Goal: Information Seeking & Learning: Check status

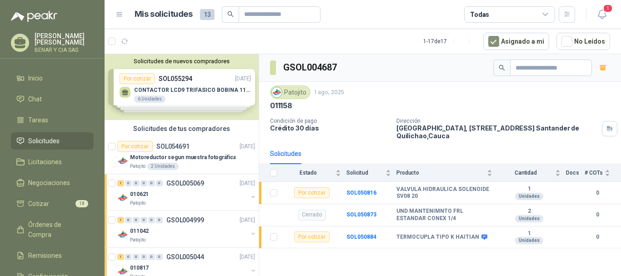
click at [195, 94] on div "Solicitudes de nuevos compradores Por cotizar SOL055294 [DATE] CONTACTOR LCD9 T…" at bounding box center [182, 87] width 154 height 66
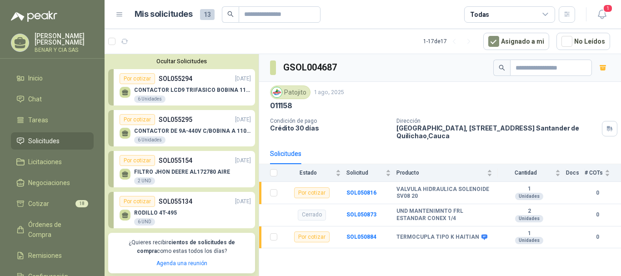
scroll to position [45, 0]
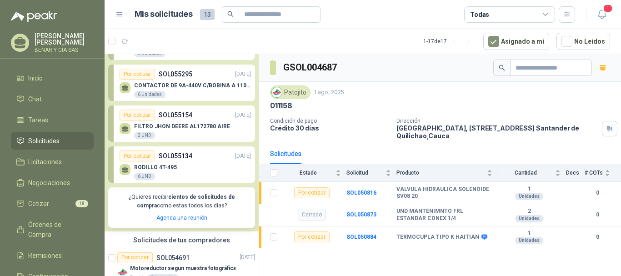
click at [175, 160] on p "SOL055134" at bounding box center [176, 156] width 34 height 10
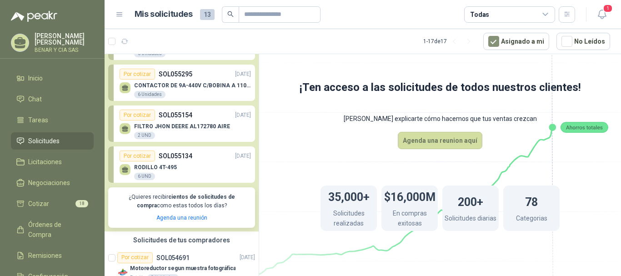
click at [123, 170] on icon at bounding box center [125, 168] width 6 height 4
click at [160, 165] on p "RODILLO 4T-495" at bounding box center [155, 167] width 43 height 6
click at [176, 154] on p "SOL055134" at bounding box center [176, 156] width 34 height 10
click at [184, 165] on div "RODILLO 4T-495 6 UND" at bounding box center [185, 170] width 131 height 19
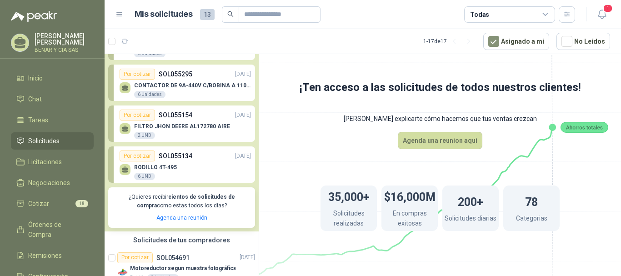
click at [176, 156] on p "SOL055134" at bounding box center [176, 156] width 34 height 10
click at [141, 155] on div "Por cotizar" at bounding box center [137, 155] width 35 height 11
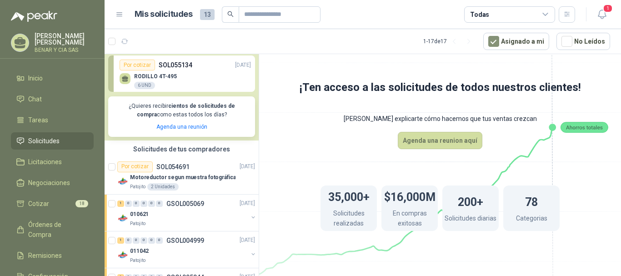
scroll to position [91, 0]
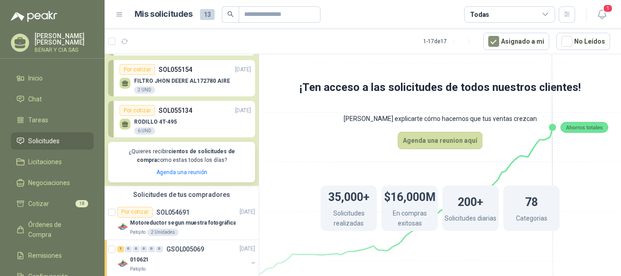
click at [146, 111] on div "Por cotizar" at bounding box center [137, 110] width 35 height 11
click at [176, 110] on p "SOL055134" at bounding box center [176, 110] width 34 height 10
click at [163, 123] on p "RODILLO 4T-495" at bounding box center [155, 122] width 43 height 6
click at [436, 141] on button "Agenda una reunion aquí" at bounding box center [440, 140] width 85 height 17
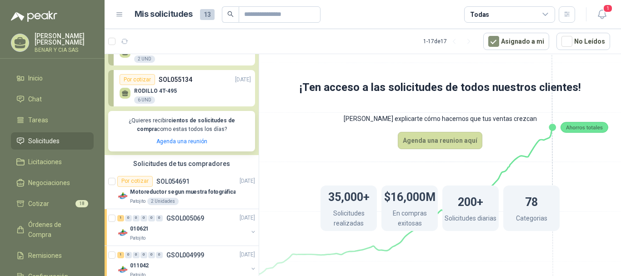
scroll to position [182, 0]
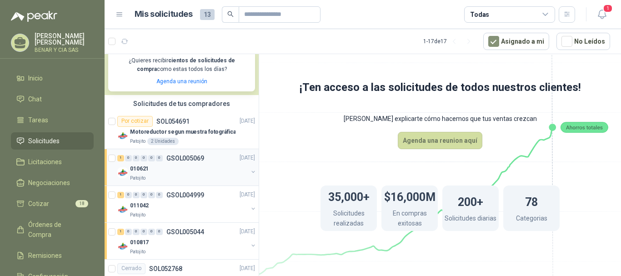
click at [139, 171] on p "010621" at bounding box center [139, 169] width 19 height 9
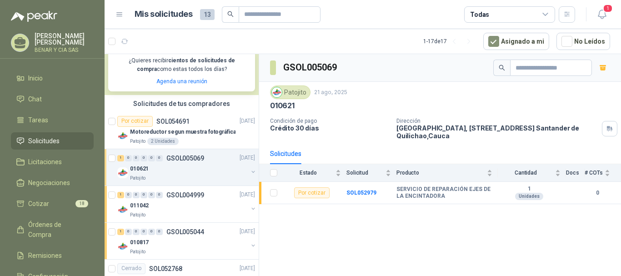
click at [166, 160] on p "GSOL005069" at bounding box center [185, 158] width 38 height 6
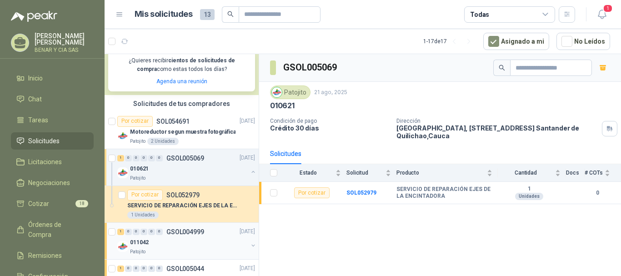
click at [182, 228] on div "1 0 0 0 0 0 GSOL004999 [DATE]" at bounding box center [187, 231] width 140 height 11
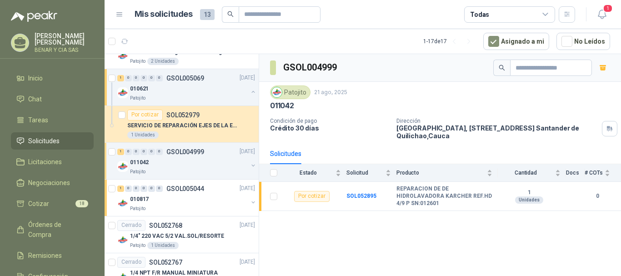
scroll to position [273, 0]
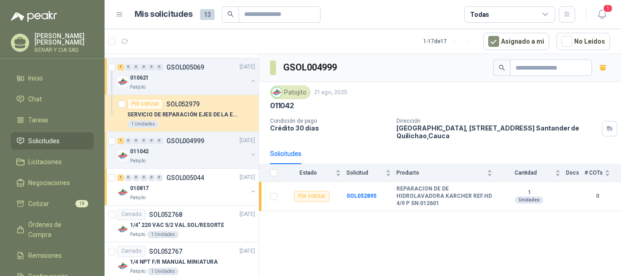
click at [173, 151] on div "011042" at bounding box center [189, 151] width 118 height 11
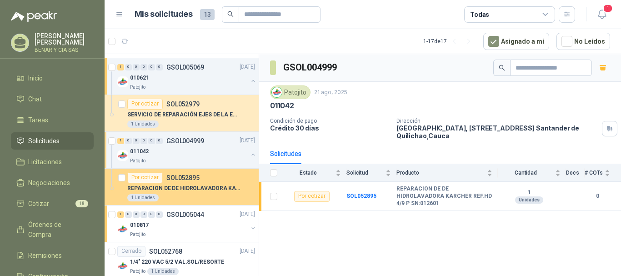
click at [180, 187] on p "REPARACION DE DE HIDROLAVADORA KARCHER REF.HD 4/9 P SN:012601" at bounding box center [183, 188] width 113 height 9
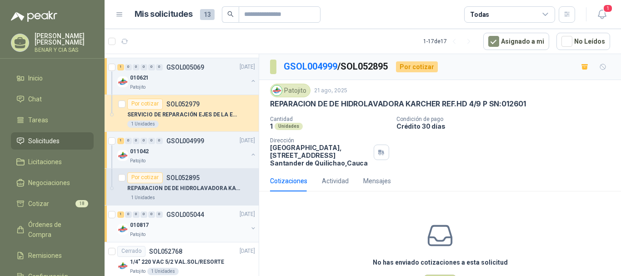
click at [193, 219] on div "1 0 0 0 0 0 GSOL005044 [DATE]" at bounding box center [187, 214] width 140 height 11
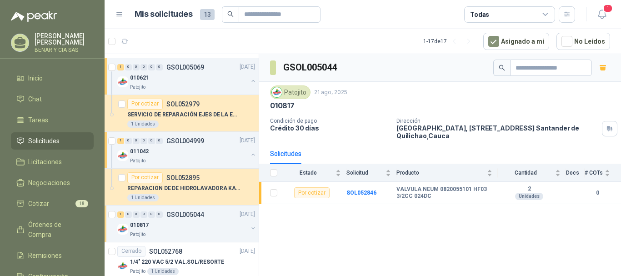
click at [148, 222] on p "010817" at bounding box center [139, 225] width 19 height 9
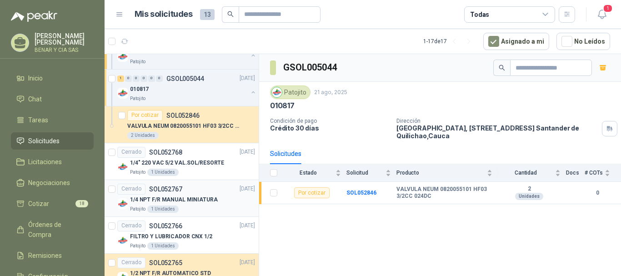
scroll to position [409, 0]
click at [176, 161] on p "1/4" 220 VAC 5/2 VAL.SOL/RESORTE" at bounding box center [177, 162] width 94 height 9
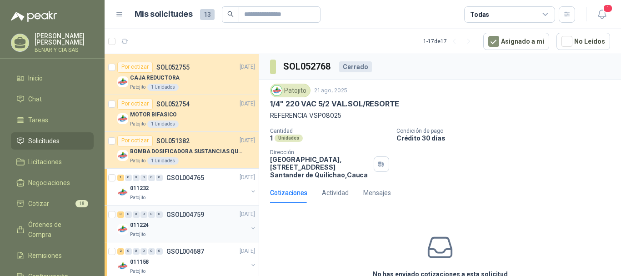
scroll to position [765, 0]
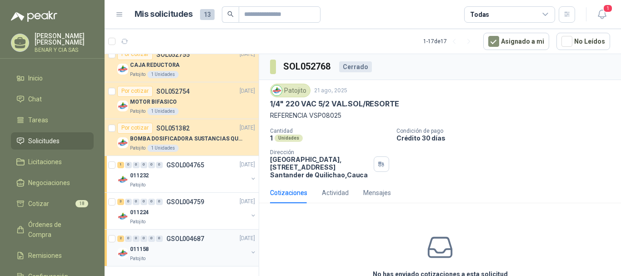
click at [170, 238] on p "GSOL004687" at bounding box center [185, 239] width 38 height 6
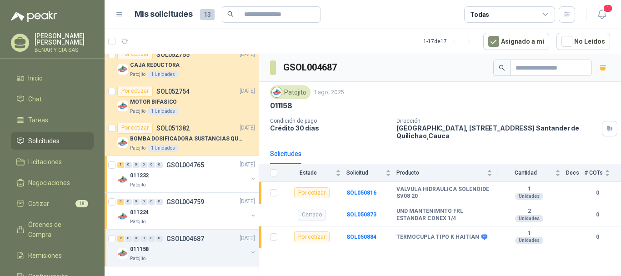
click at [200, 238] on p "GSOL004687" at bounding box center [185, 239] width 38 height 6
click at [179, 204] on p "GSOL004759" at bounding box center [185, 201] width 38 height 6
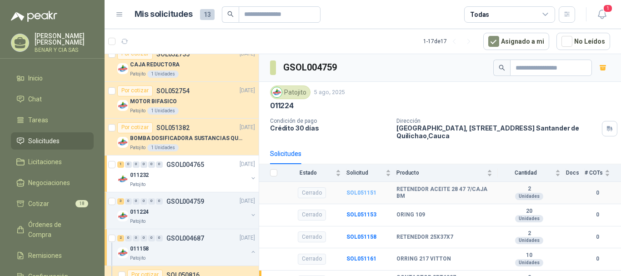
click at [365, 193] on b "SOL051151" at bounding box center [361, 193] width 30 height 6
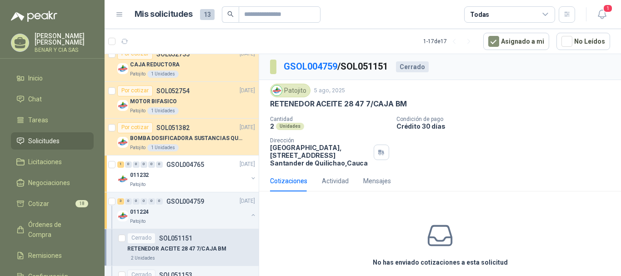
click at [439, 240] on icon at bounding box center [440, 235] width 29 height 29
click at [439, 232] on icon at bounding box center [440, 235] width 29 height 29
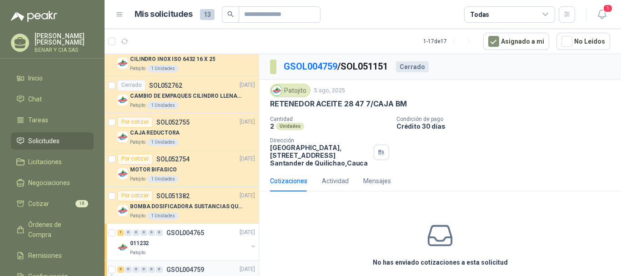
scroll to position [719, 0]
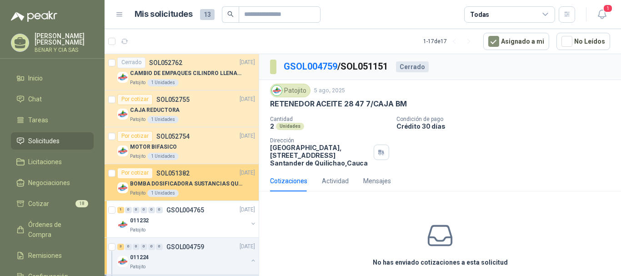
click at [136, 174] on div "Por cotizar" at bounding box center [134, 173] width 35 height 11
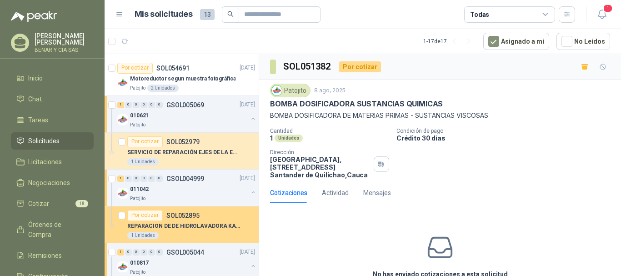
scroll to position [219, 0]
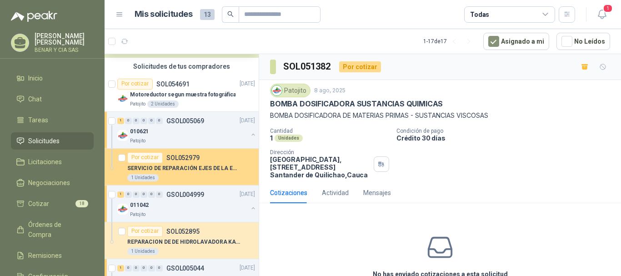
click at [144, 157] on div "Por cotizar" at bounding box center [144, 157] width 35 height 11
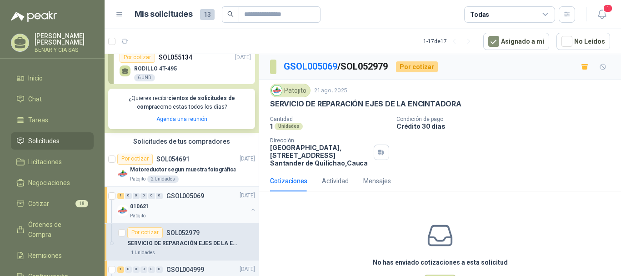
scroll to position [128, 0]
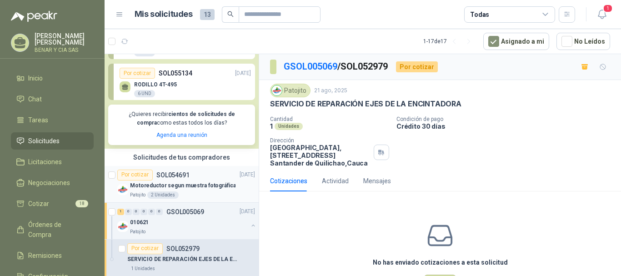
click at [140, 173] on div "Por cotizar" at bounding box center [134, 175] width 35 height 11
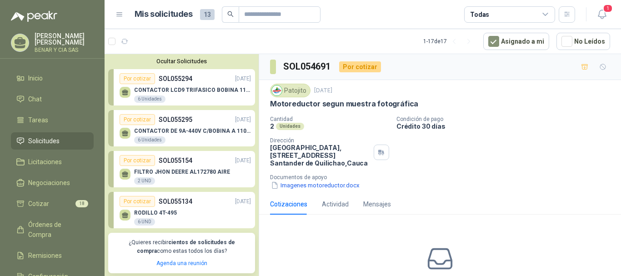
click at [141, 203] on div "Por cotizar" at bounding box center [137, 201] width 35 height 11
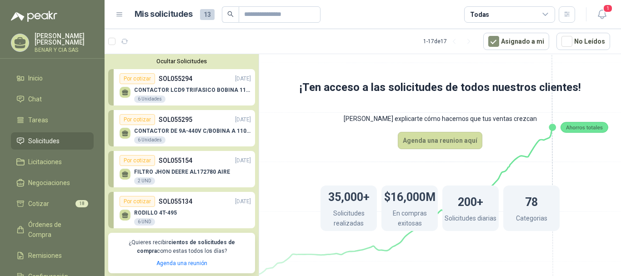
click at [181, 201] on p "SOL055134" at bounding box center [176, 201] width 34 height 10
click at [124, 216] on icon at bounding box center [125, 214] width 6 height 4
click at [153, 215] on p "RODILLO 4T-495" at bounding box center [155, 213] width 43 height 6
click at [140, 218] on div "6 UND" at bounding box center [144, 221] width 21 height 7
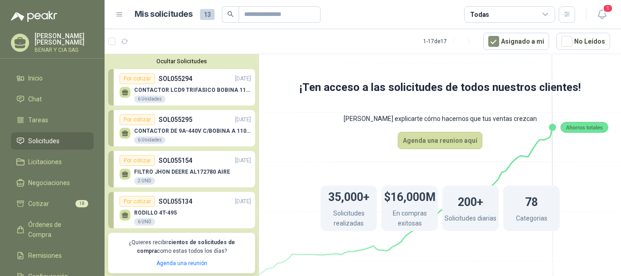
click at [140, 218] on div "6 UND" at bounding box center [144, 221] width 21 height 7
click at [142, 222] on div "6 UND" at bounding box center [144, 221] width 21 height 7
click at [156, 207] on div "Por cotizar SOL055134 [DATE]" at bounding box center [185, 201] width 131 height 11
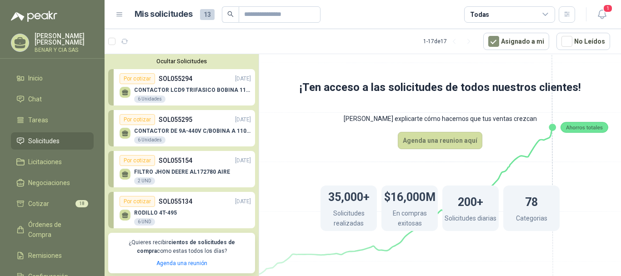
click at [168, 200] on p "SOL055134" at bounding box center [176, 201] width 34 height 10
